Goal: Book appointment/travel/reservation

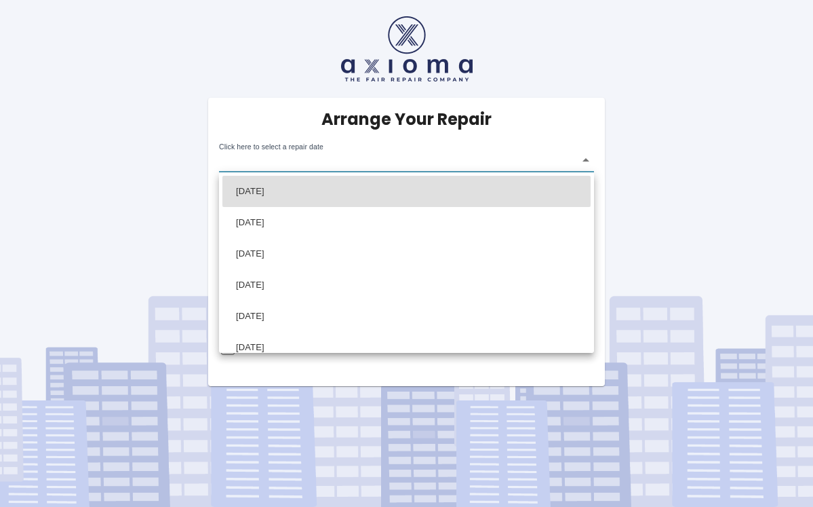
click at [587, 157] on body "Arrange Your Repair Click here to select a repair date ​ Phone Number   * 07949…" at bounding box center [406, 253] width 813 height 507
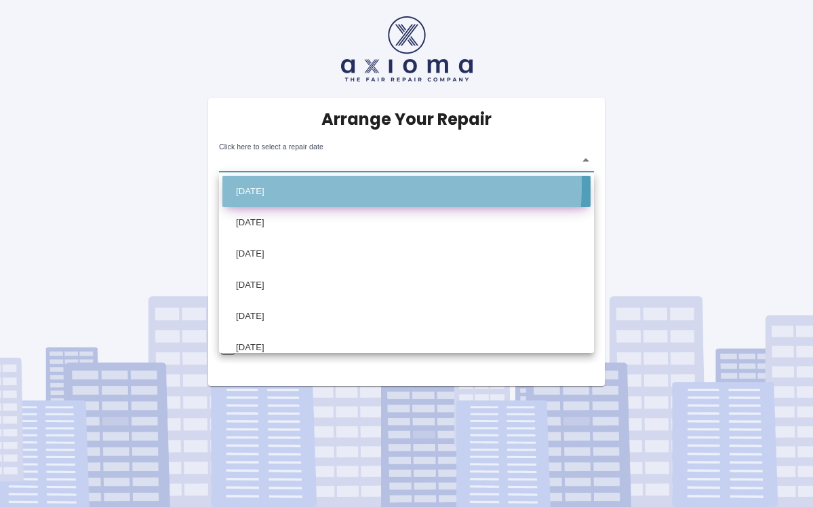
click at [295, 185] on li "[DATE]" at bounding box center [406, 191] width 368 height 31
type input "[DATE]T00:00:00.000Z"
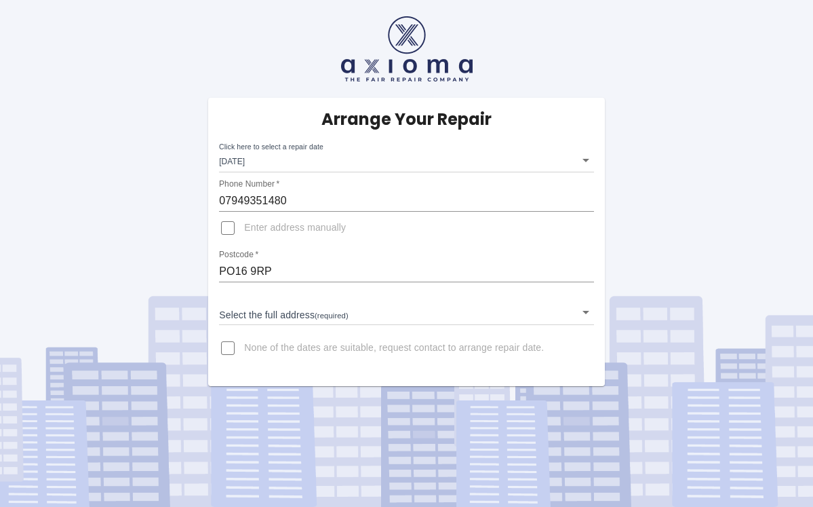
click at [251, 228] on span "Enter address manually" at bounding box center [295, 228] width 102 height 14
click at [244, 228] on input "Enter address manually" at bounding box center [228, 228] width 33 height 33
checkbox input "true"
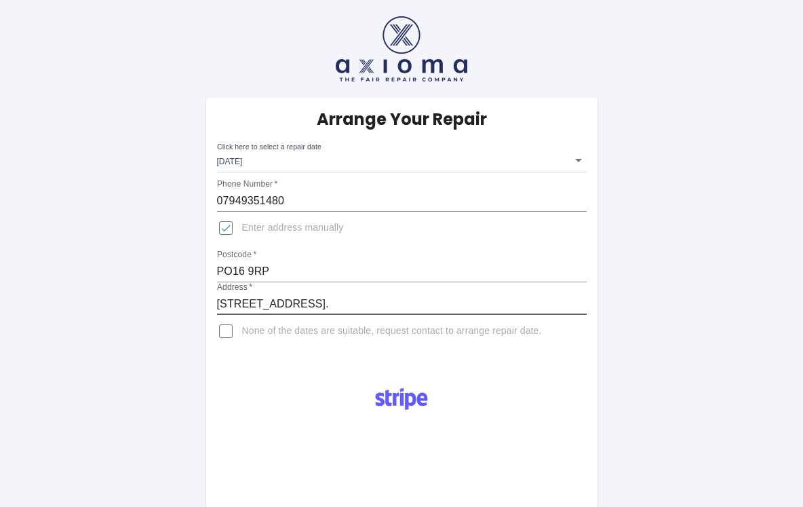
type input "[STREET_ADDRESS]."
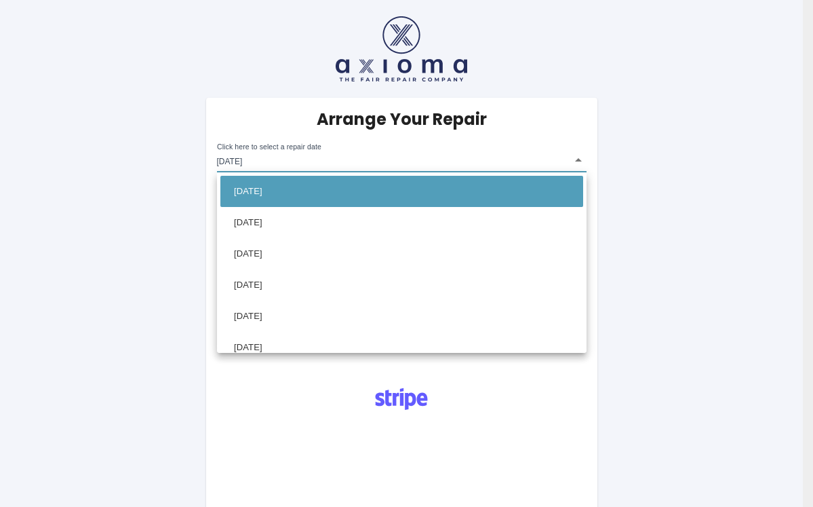
click at [581, 159] on body "Arrange Your Repair Click here to select a repair date [DATE] [DATE]T00:00:00.0…" at bounding box center [406, 491] width 813 height 983
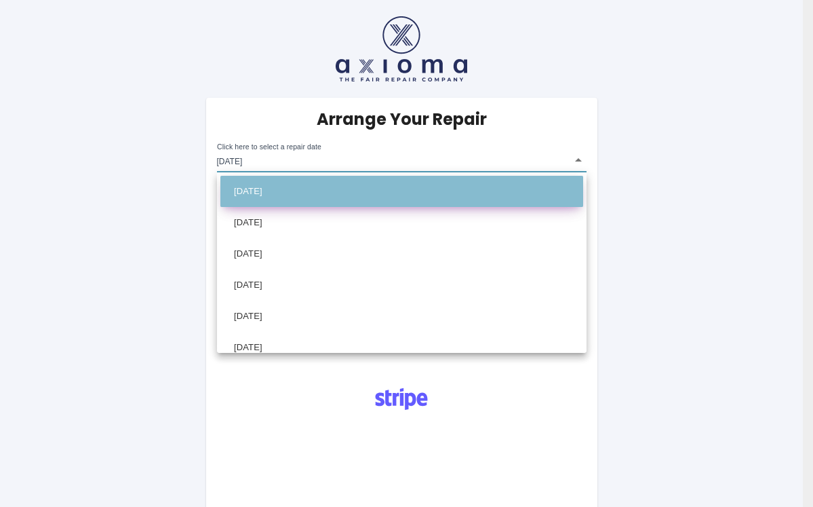
click at [504, 186] on li "[DATE]" at bounding box center [401, 191] width 363 height 31
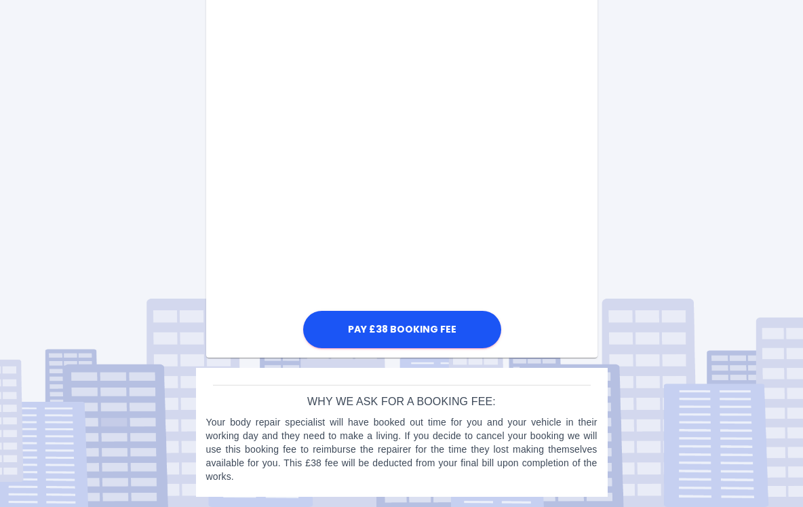
scroll to position [475, 0]
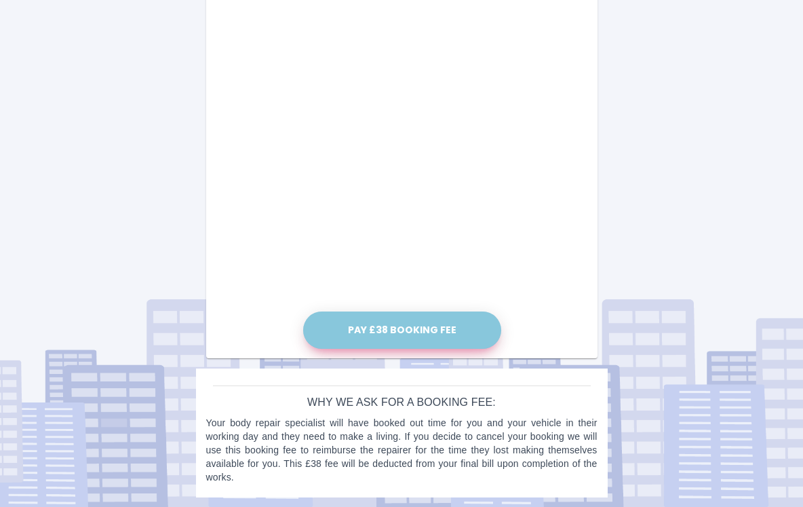
click at [397, 328] on button "Pay £38 Booking Fee" at bounding box center [402, 329] width 198 height 37
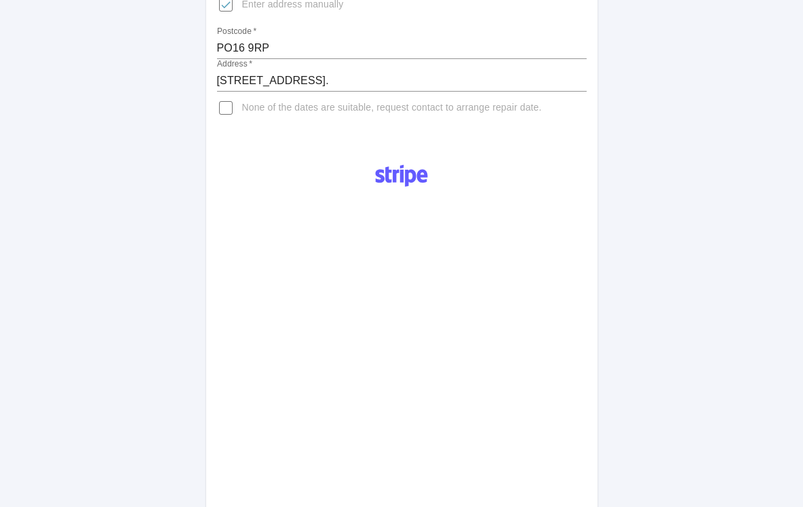
scroll to position [223, 0]
click at [297, 313] on div "Pay £38 Booking Fee Your card number is incomplete." at bounding box center [401, 413] width 218 height 521
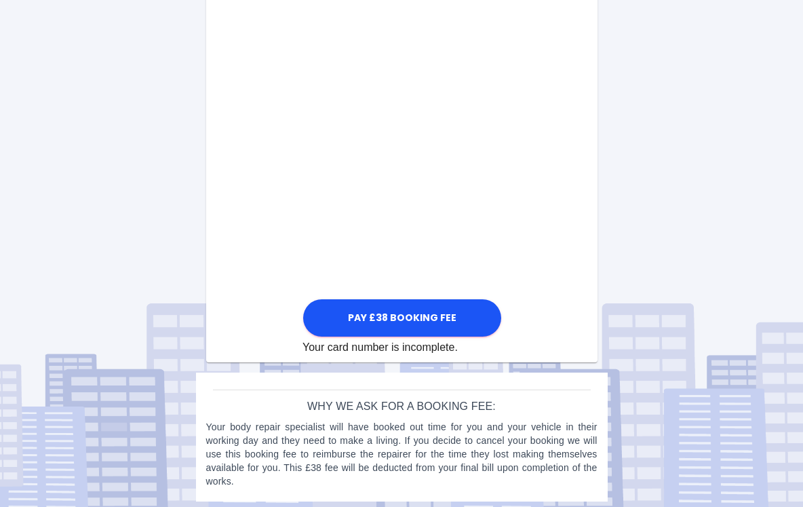
scroll to position [765, 0]
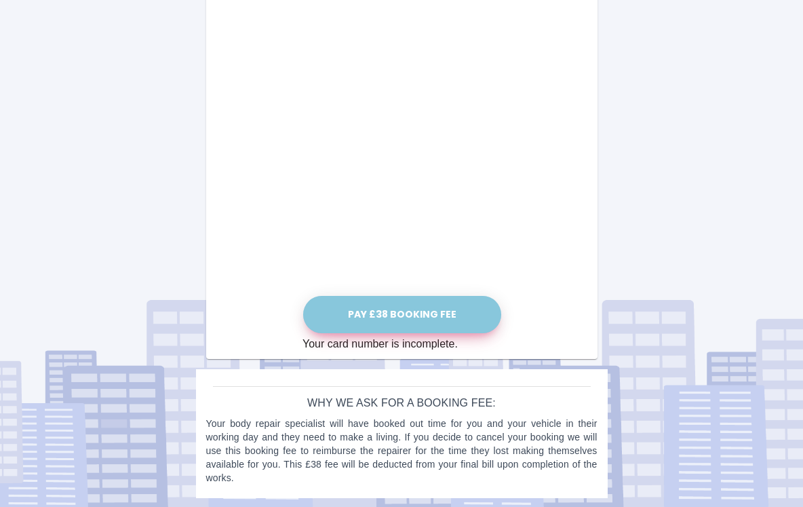
click at [395, 313] on button "Pay £38 Booking Fee" at bounding box center [402, 314] width 198 height 37
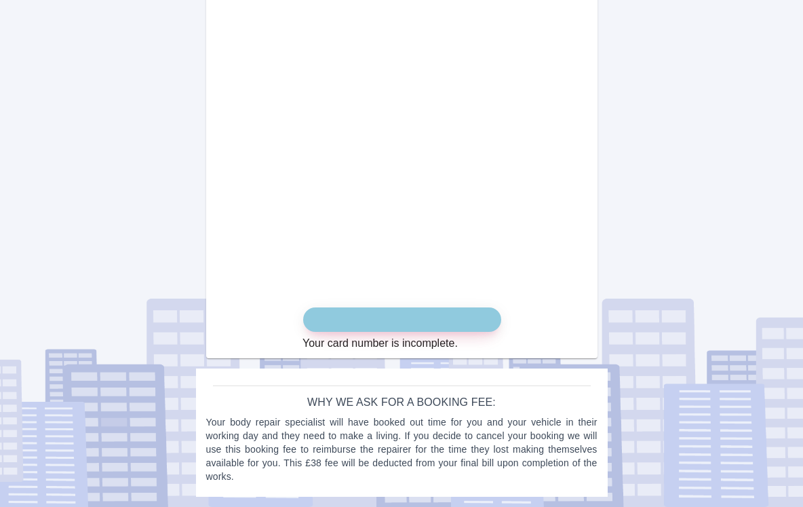
scroll to position [753, 0]
